Goal: Navigation & Orientation: Find specific page/section

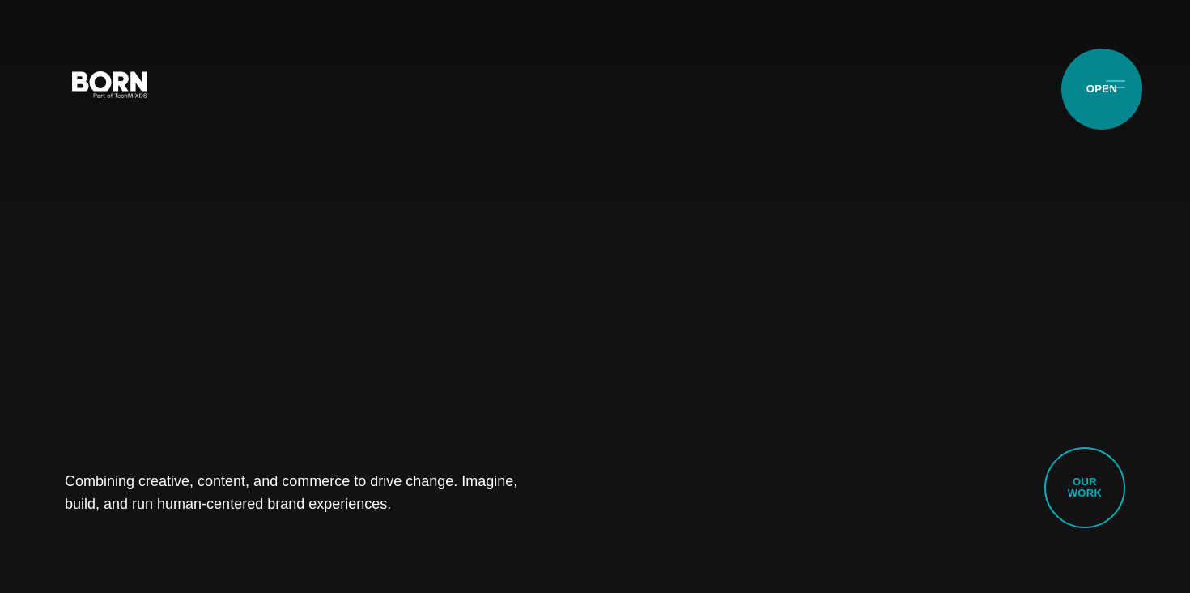
click at [1102, 89] on button "Primary Menu" at bounding box center [1115, 83] width 39 height 34
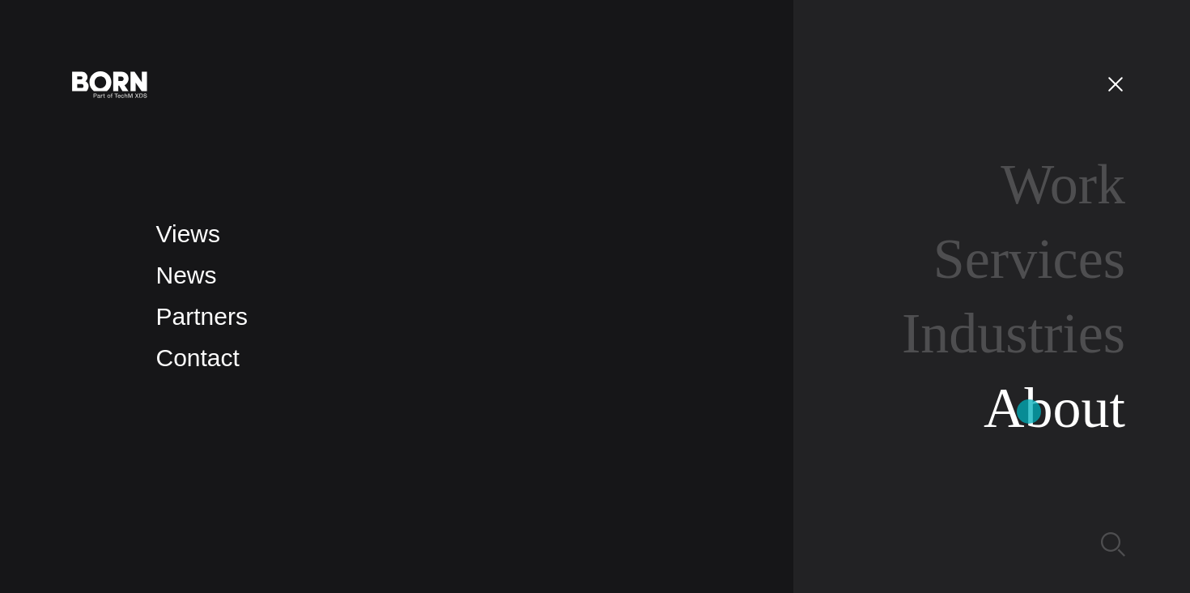
click at [1029, 411] on link "About" at bounding box center [1055, 407] width 142 height 62
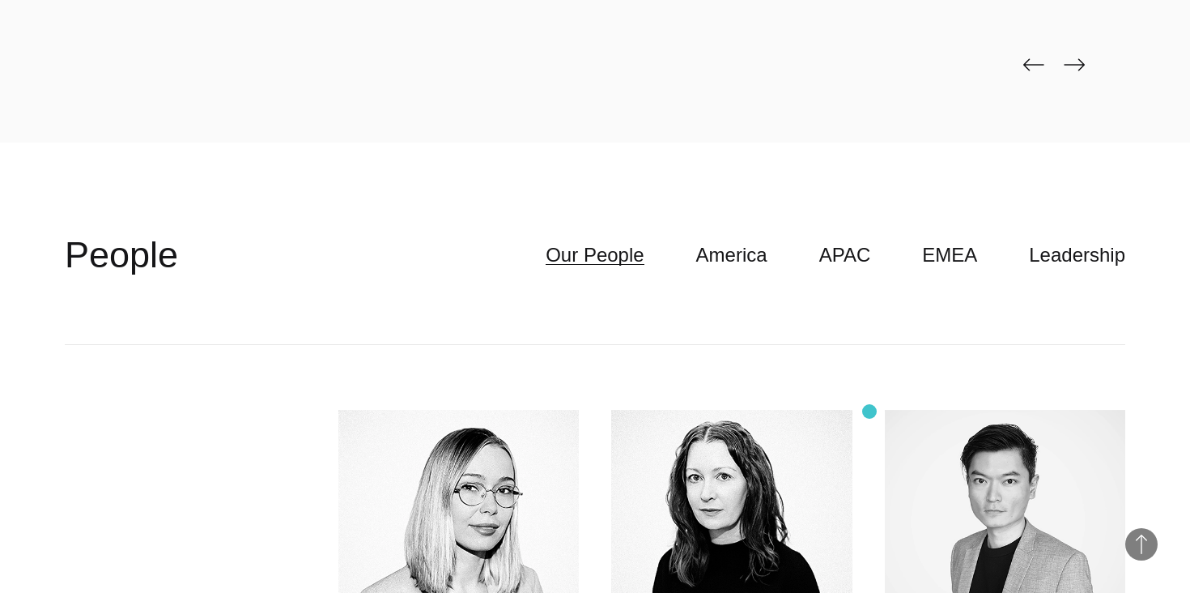
scroll to position [4069, 0]
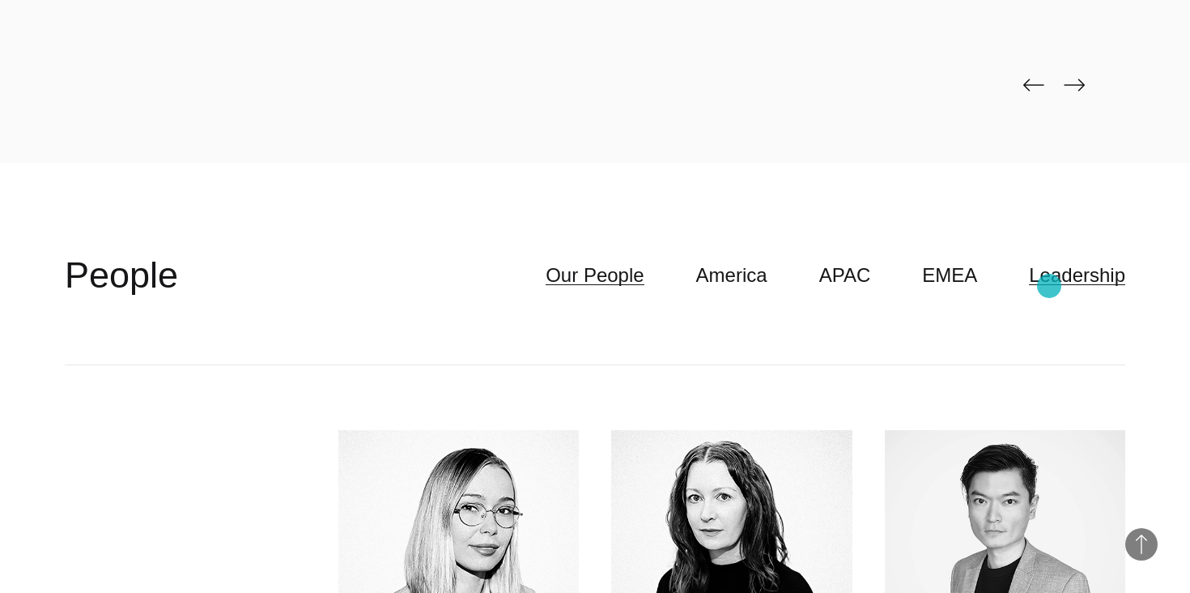
click at [1056, 286] on link "Leadership" at bounding box center [1077, 275] width 96 height 31
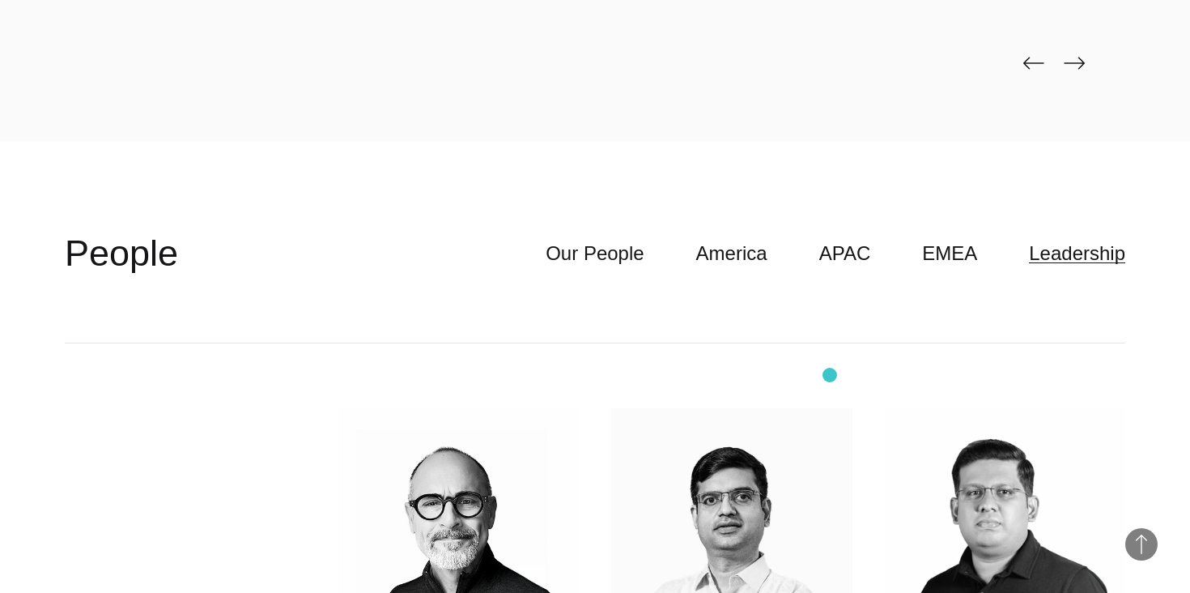
scroll to position [4081, 0]
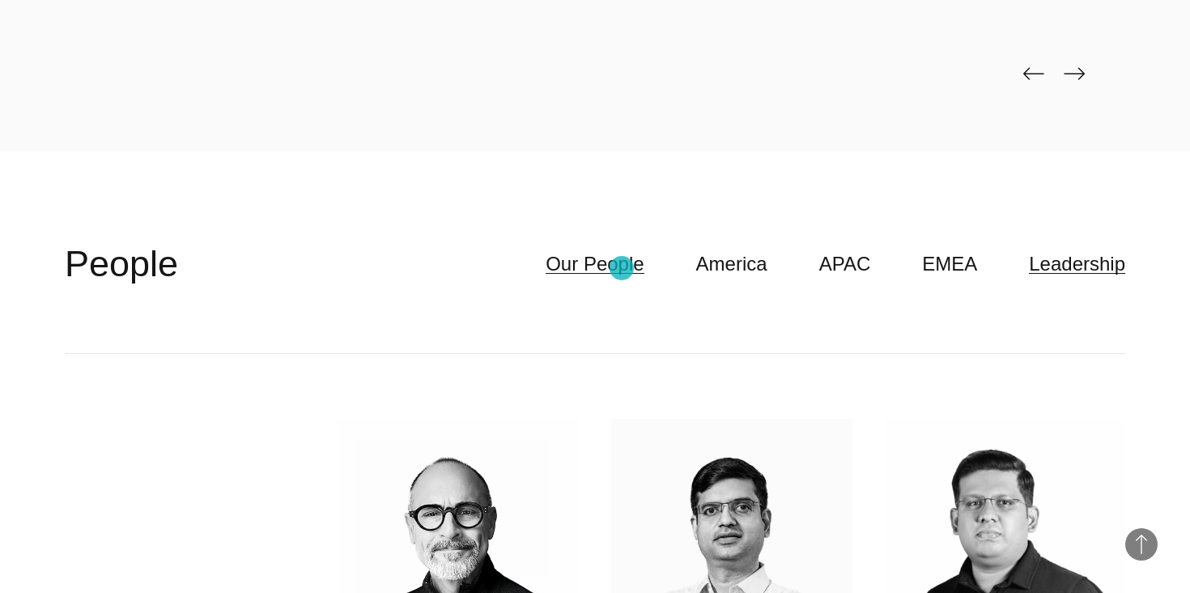
click at [622, 268] on link "Our People" at bounding box center [595, 264] width 98 height 31
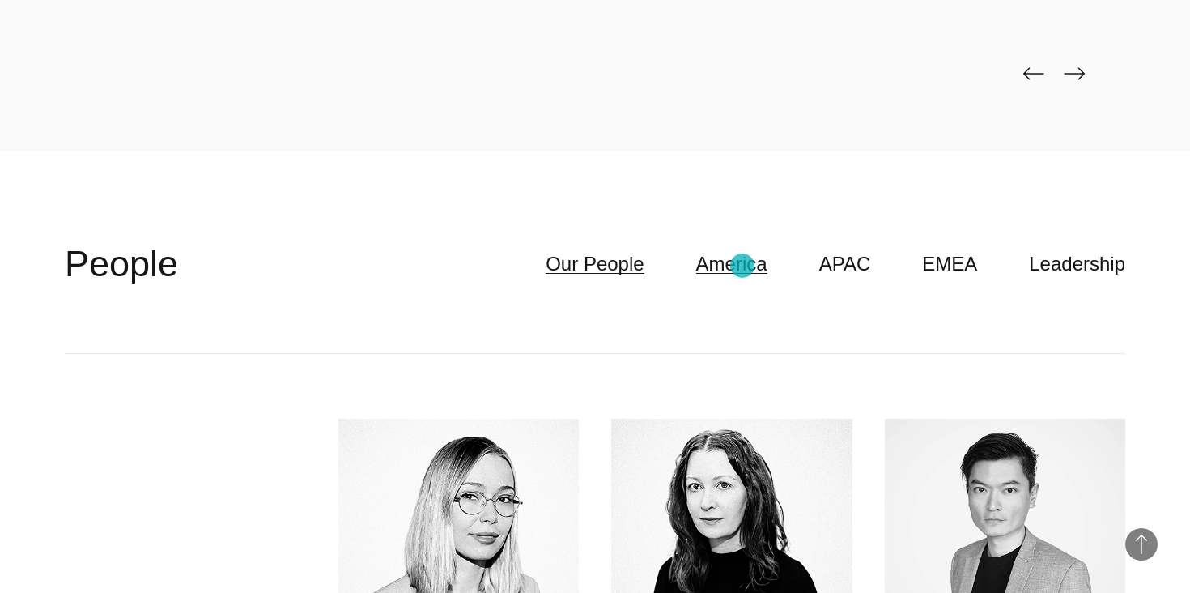
click at [742, 266] on link "America" at bounding box center [731, 264] width 71 height 31
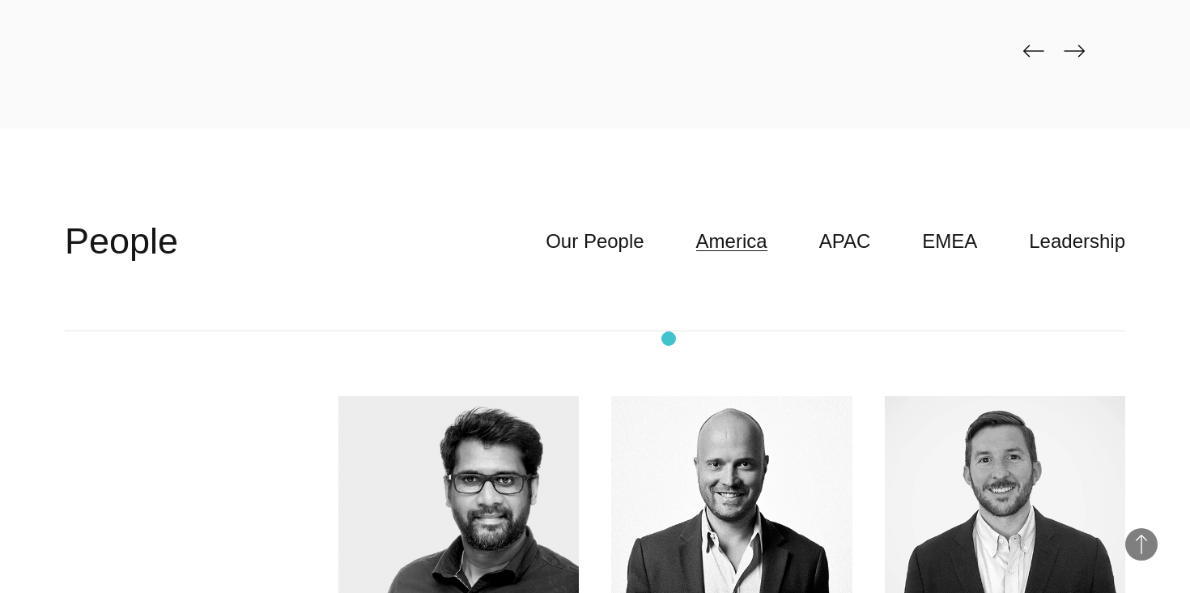
scroll to position [4090, 0]
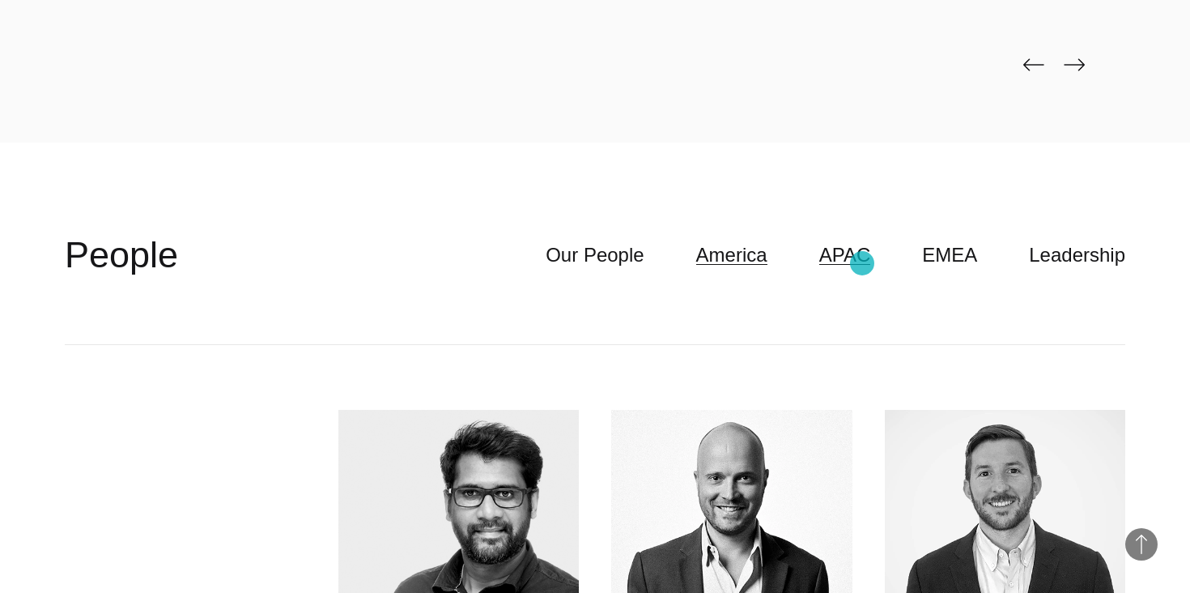
click at [862, 263] on link "APAC" at bounding box center [845, 255] width 52 height 31
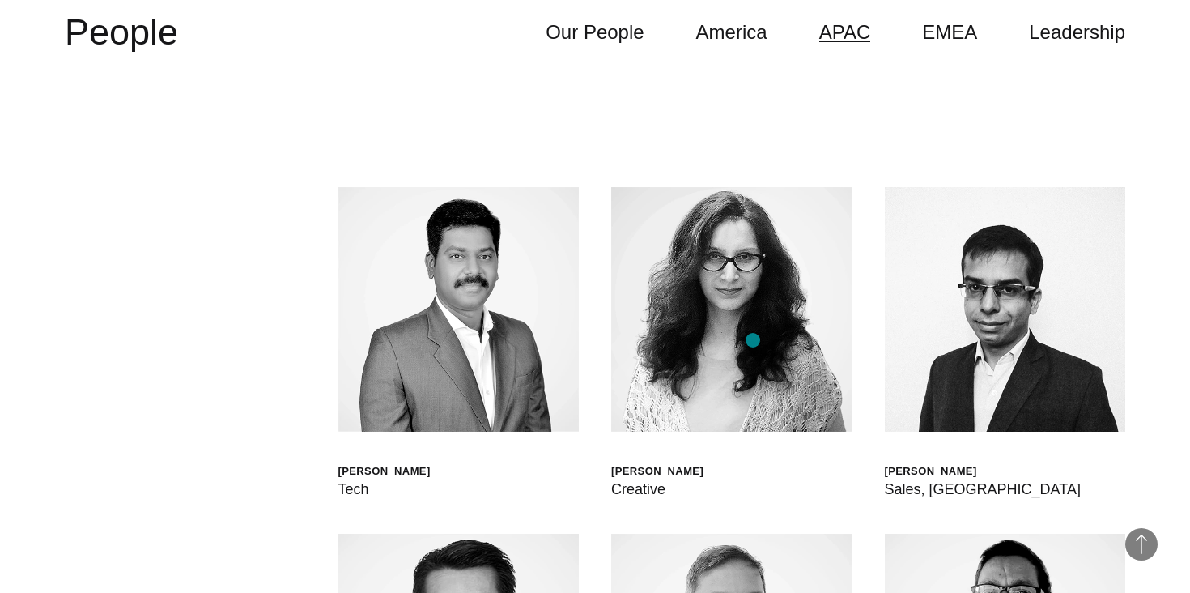
scroll to position [4301, 0]
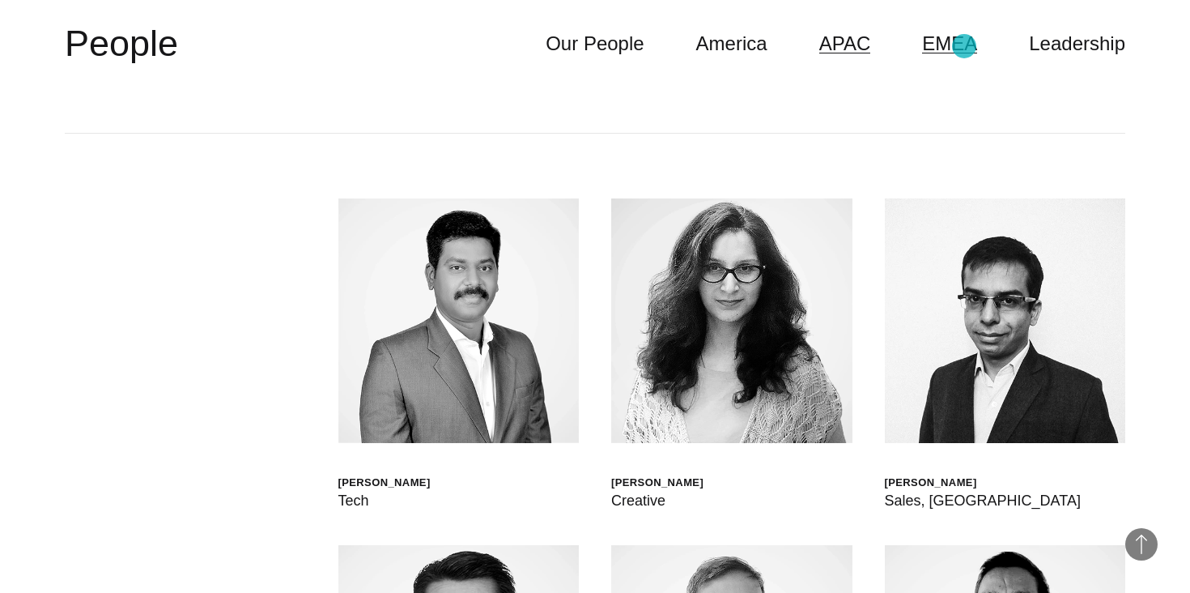
click at [964, 46] on link "EMEA" at bounding box center [949, 43] width 55 height 31
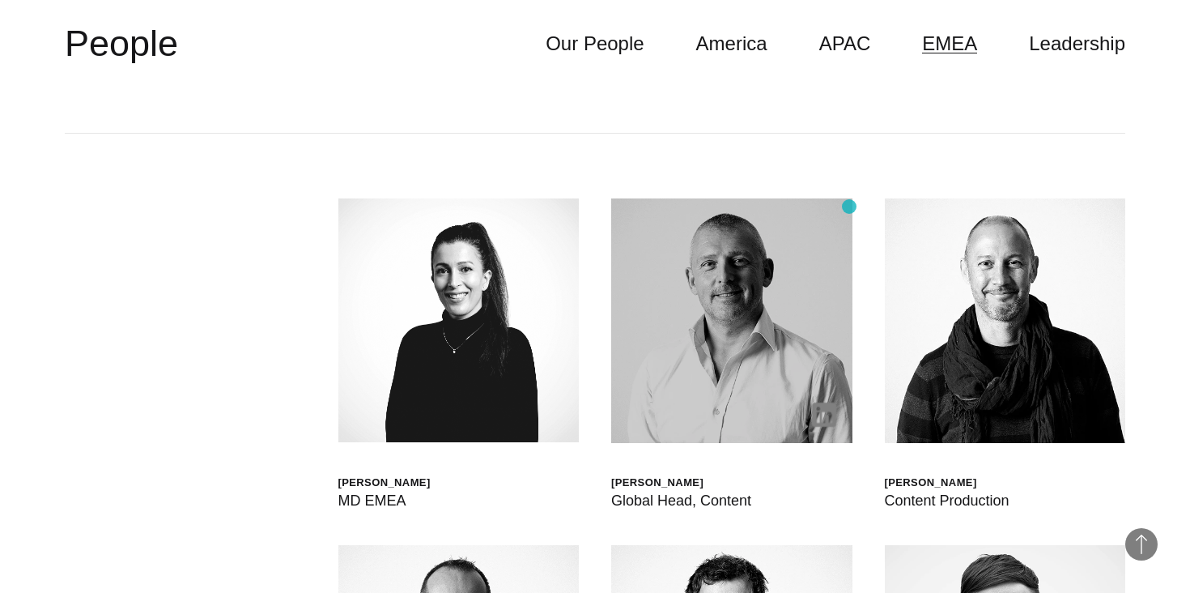
scroll to position [4311, 0]
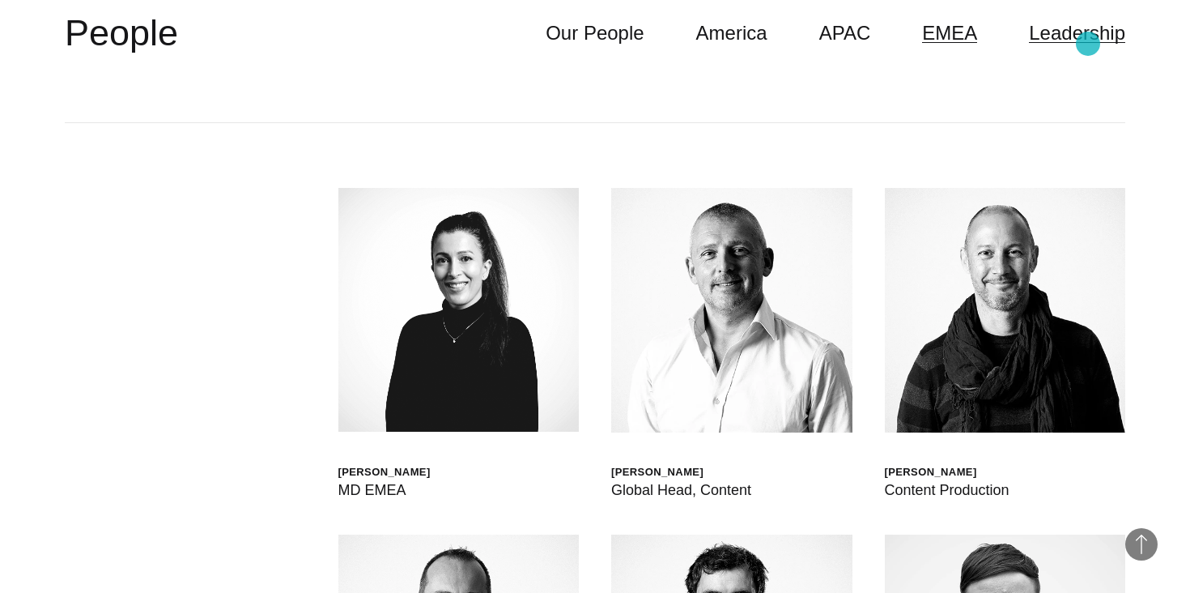
click at [1088, 44] on link "Leadership" at bounding box center [1077, 33] width 96 height 31
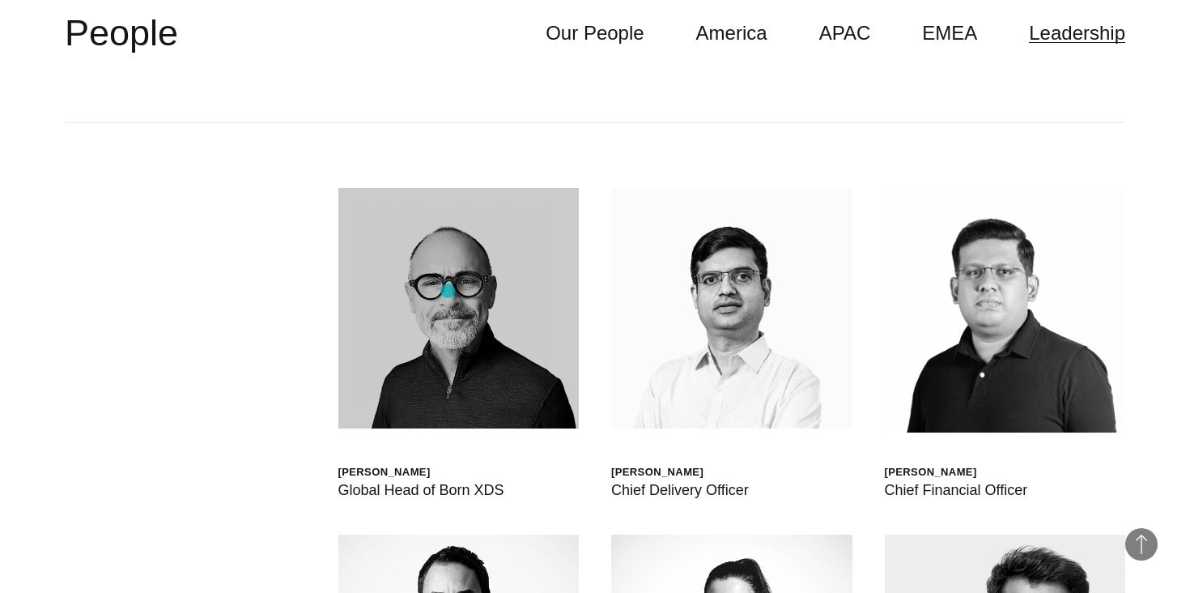
click at [448, 291] on img at bounding box center [458, 308] width 241 height 241
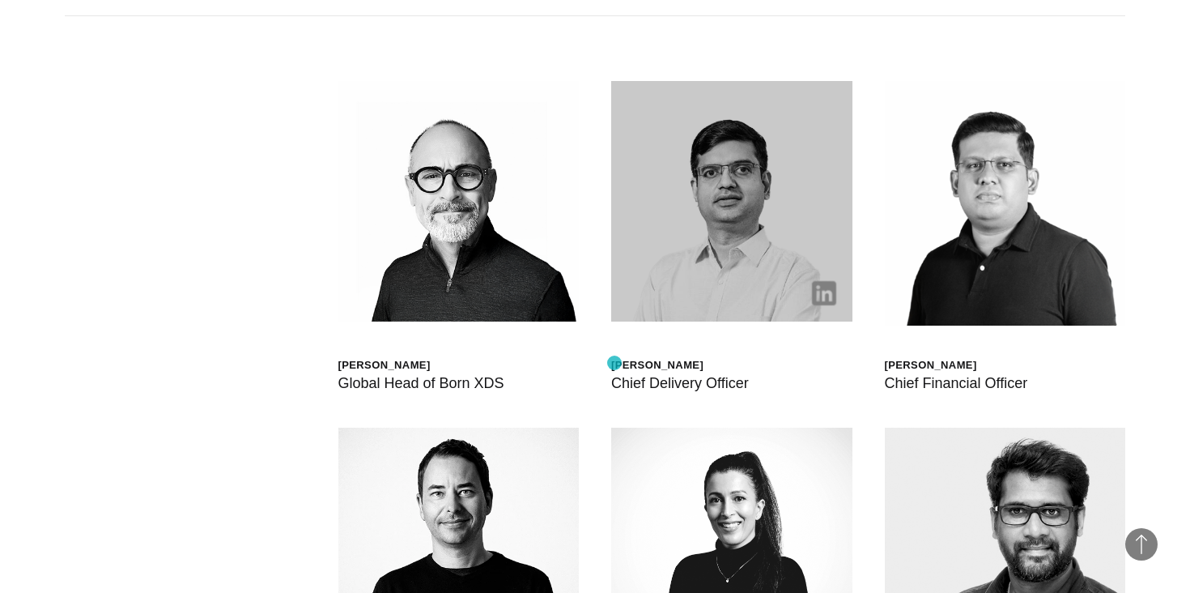
scroll to position [4413, 0]
